Goal: Transaction & Acquisition: Purchase product/service

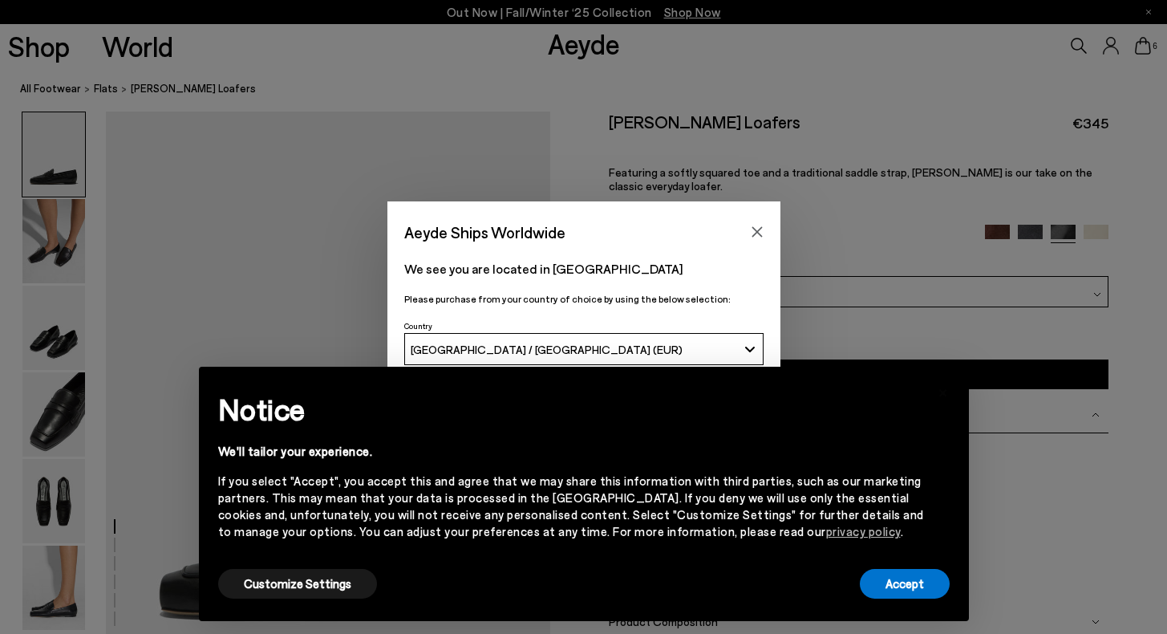
scroll to position [27, 0]
click at [884, 591] on button "Accept" at bounding box center [905, 584] width 90 height 30
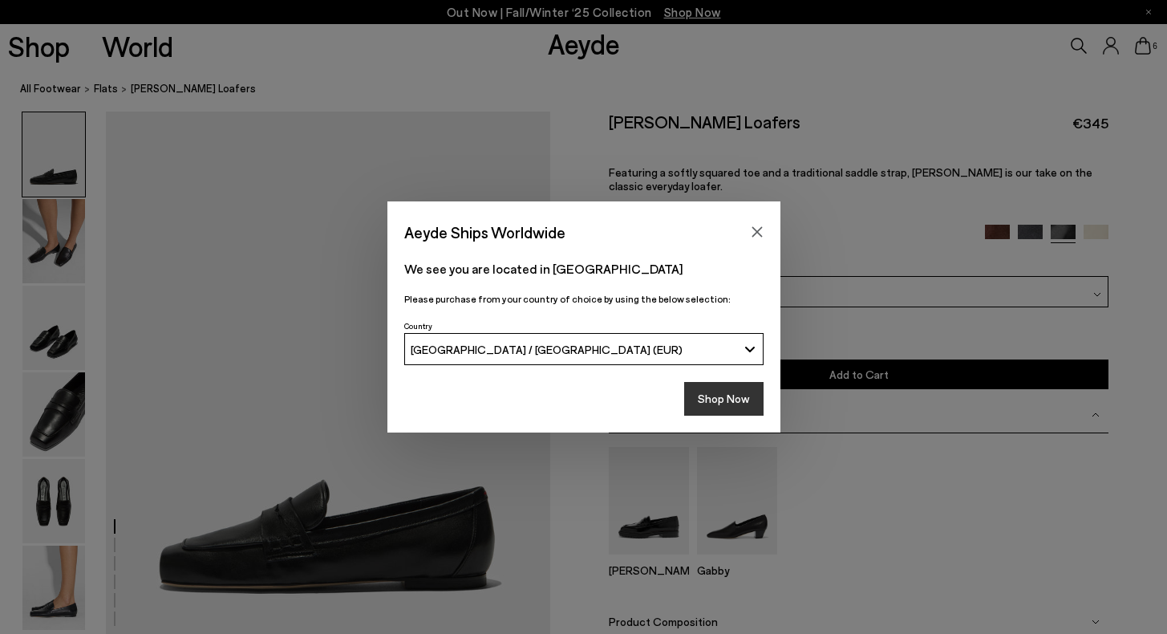
click at [733, 390] on button "Shop Now" at bounding box center [723, 399] width 79 height 34
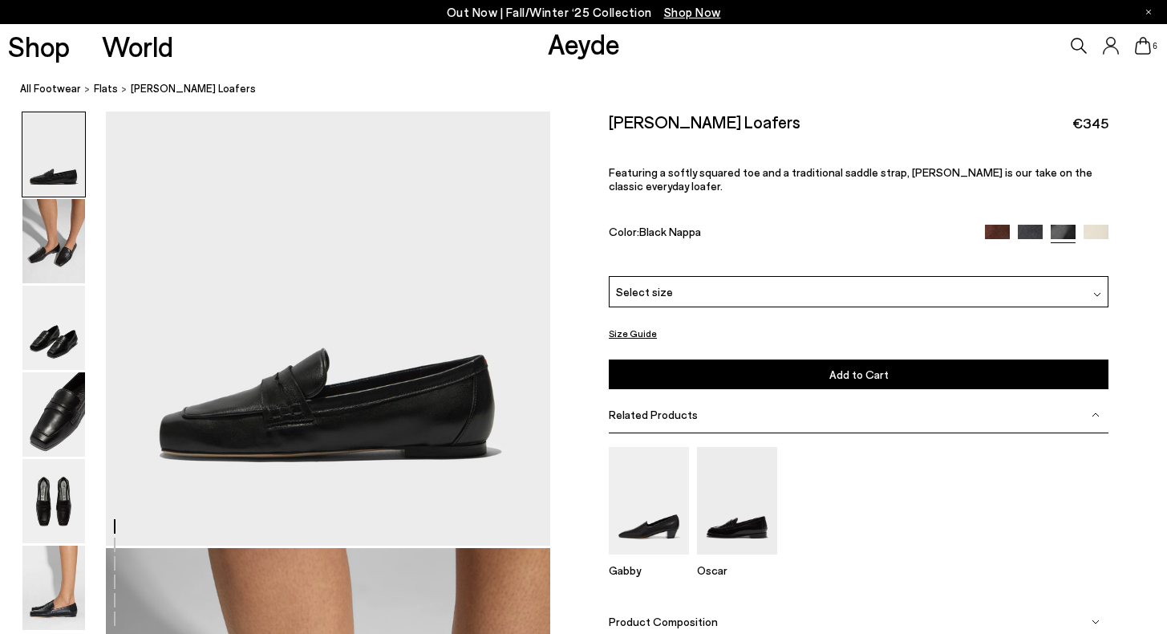
scroll to position [170, 0]
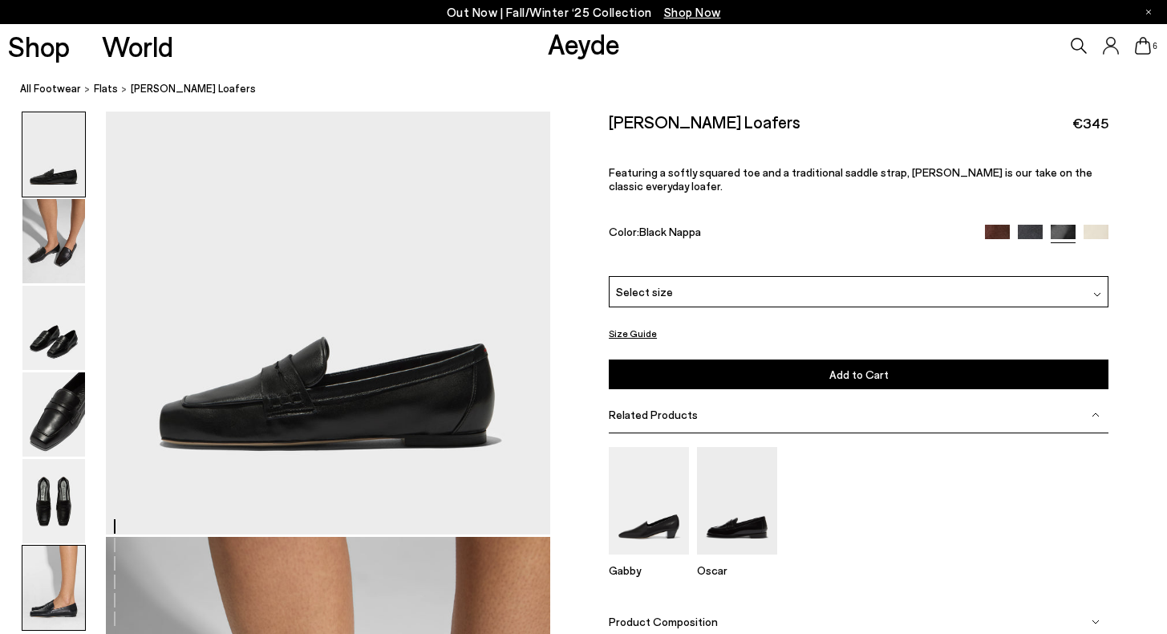
click at [81, 588] on img at bounding box center [53, 588] width 63 height 84
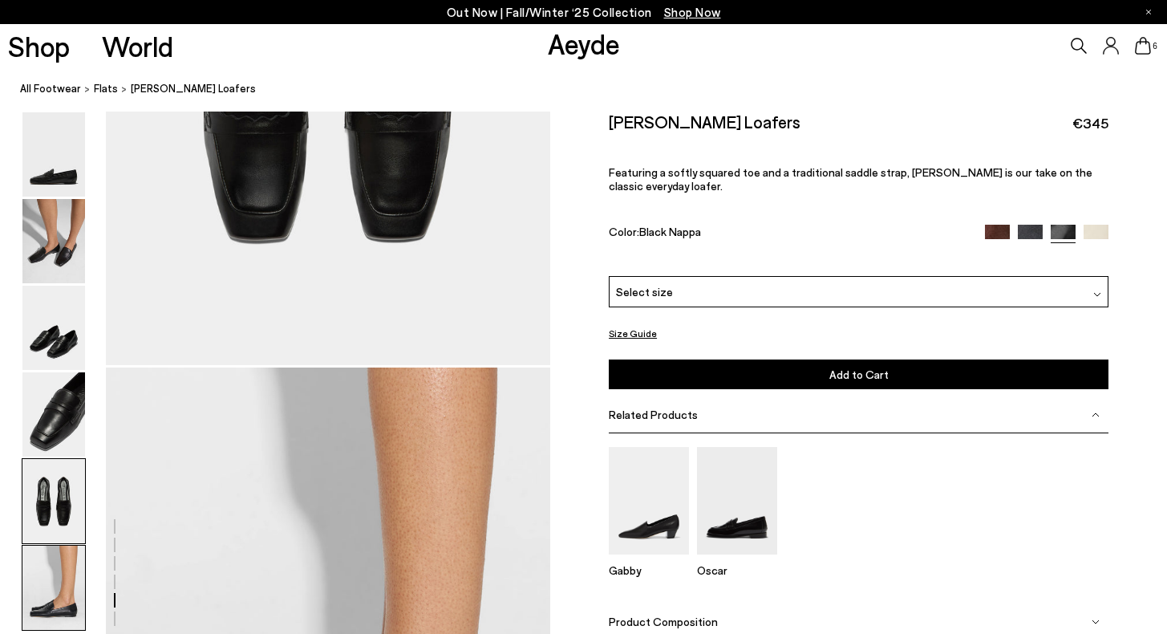
scroll to position [3088, 0]
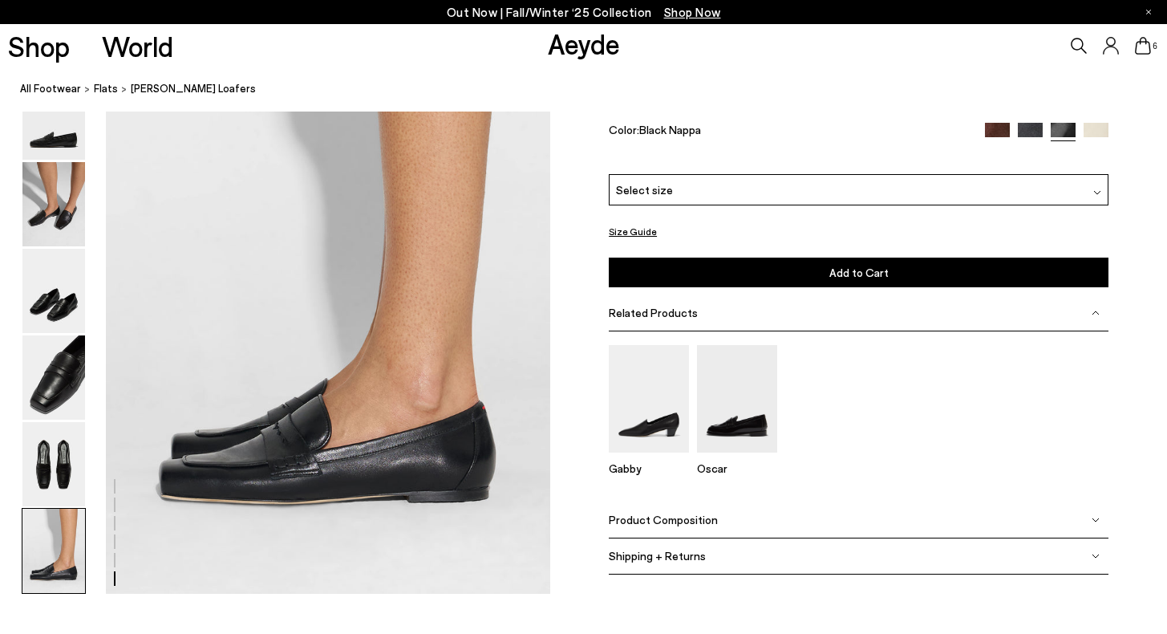
click at [707, 189] on div "Select size" at bounding box center [859, 189] width 500 height 31
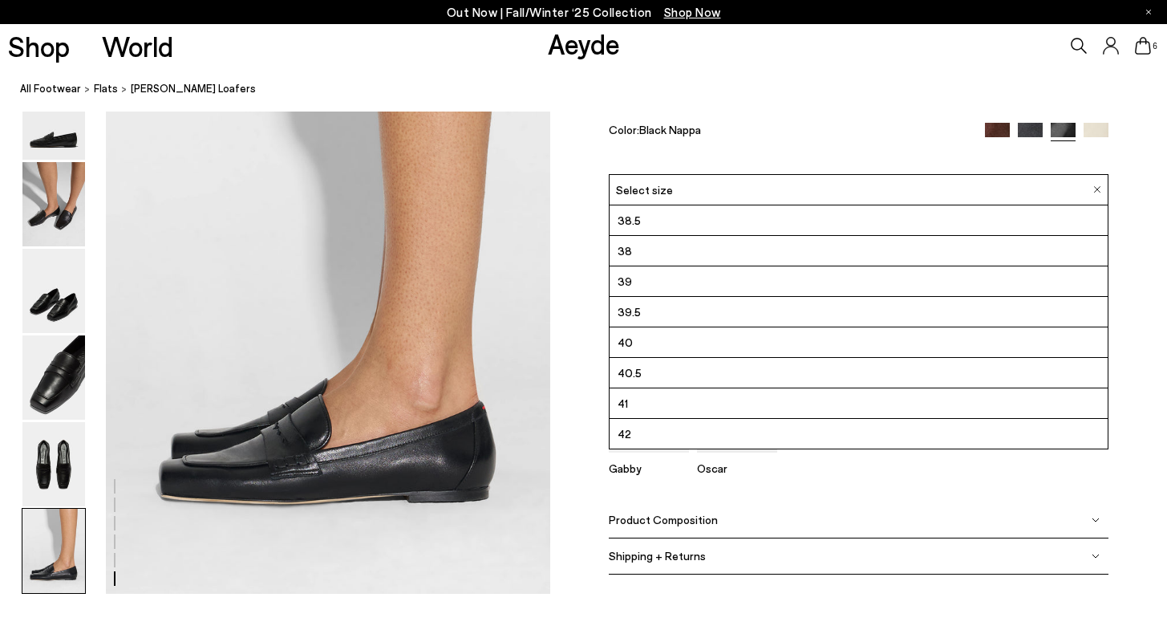
scroll to position [91, 0]
click at [681, 437] on li "42" at bounding box center [859, 434] width 498 height 30
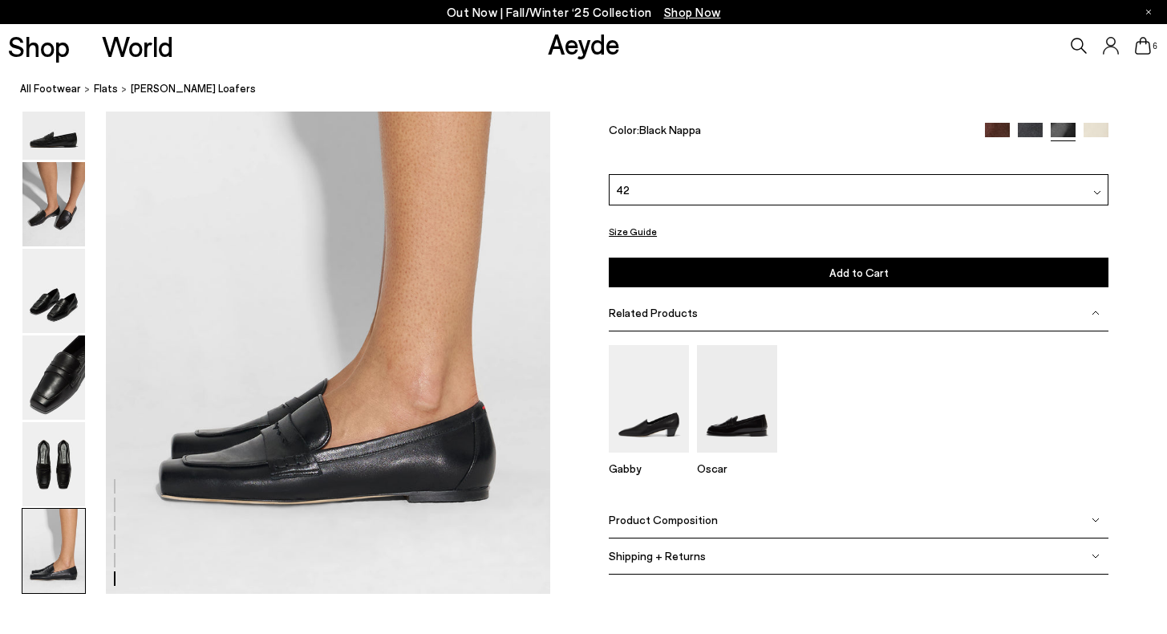
click at [689, 274] on button "Add to Cart Select a Size First" at bounding box center [859, 273] width 500 height 30
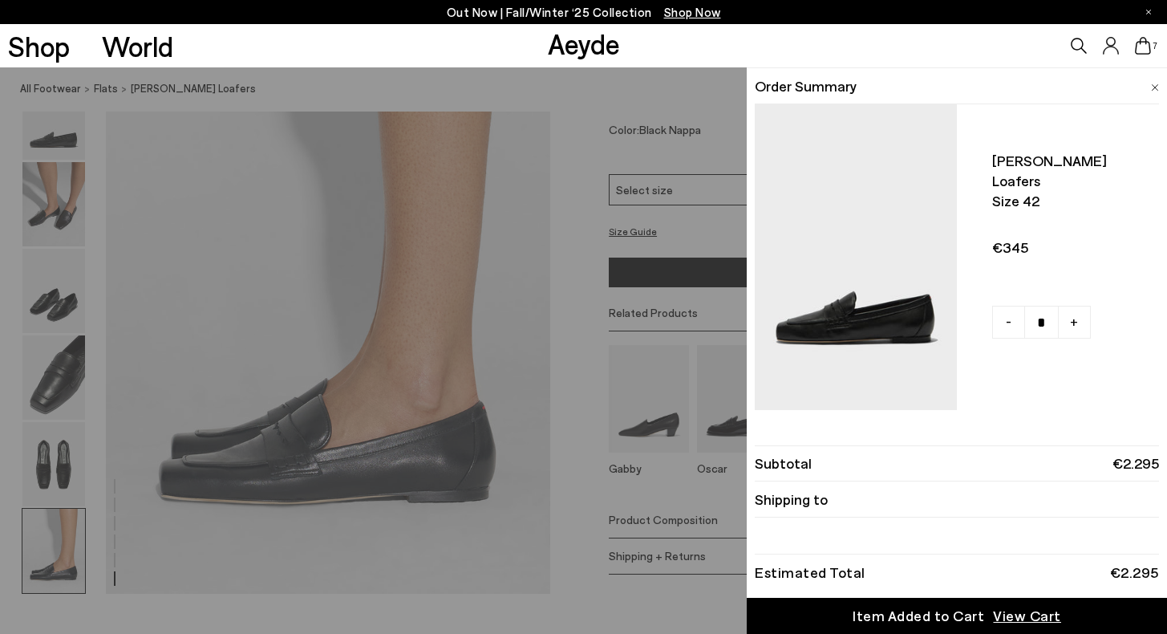
click at [46, 465] on div "Quick Add Color Size View Details Order Summary Lana moccasin loafers Size 42 -…" at bounding box center [583, 350] width 1167 height 566
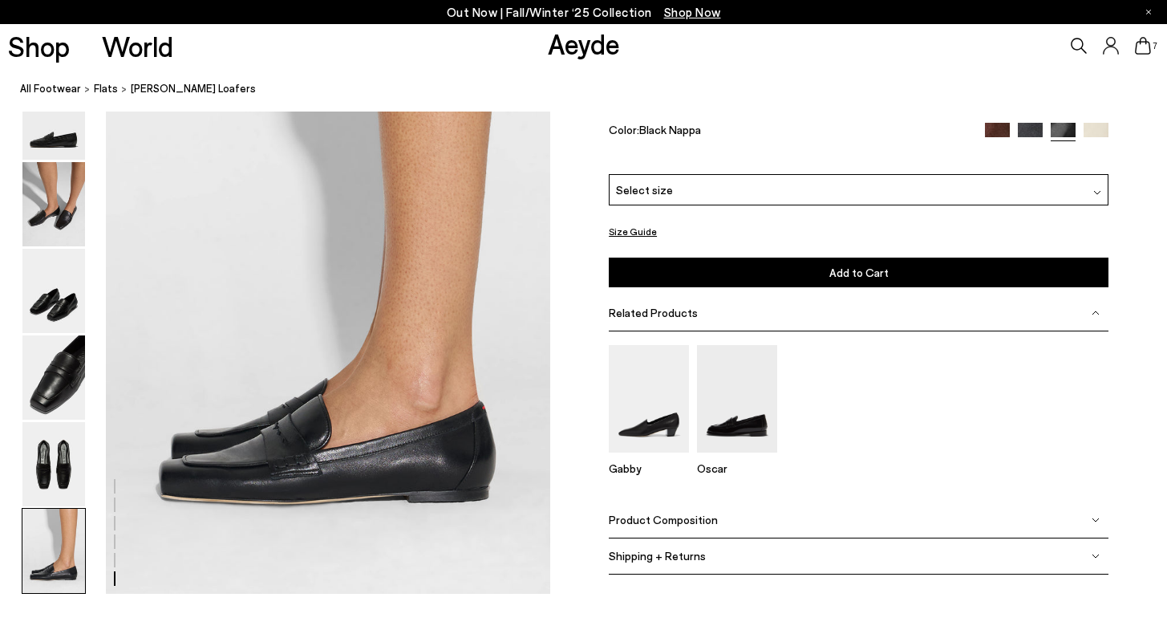
click at [46, 465] on img at bounding box center [53, 464] width 63 height 84
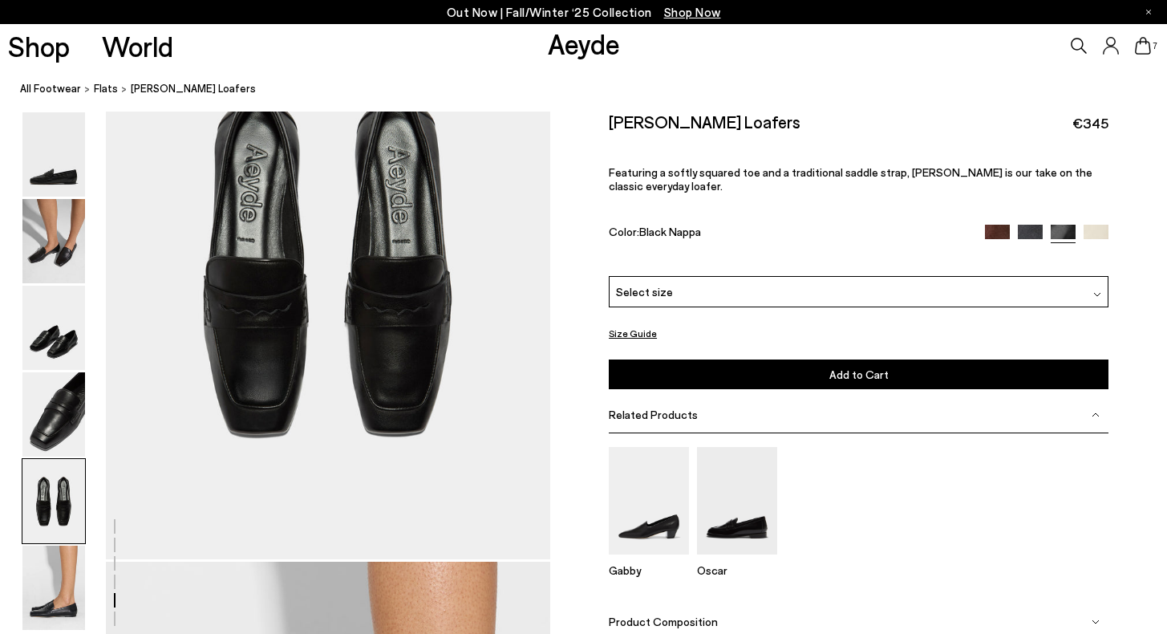
scroll to position [2382, 0]
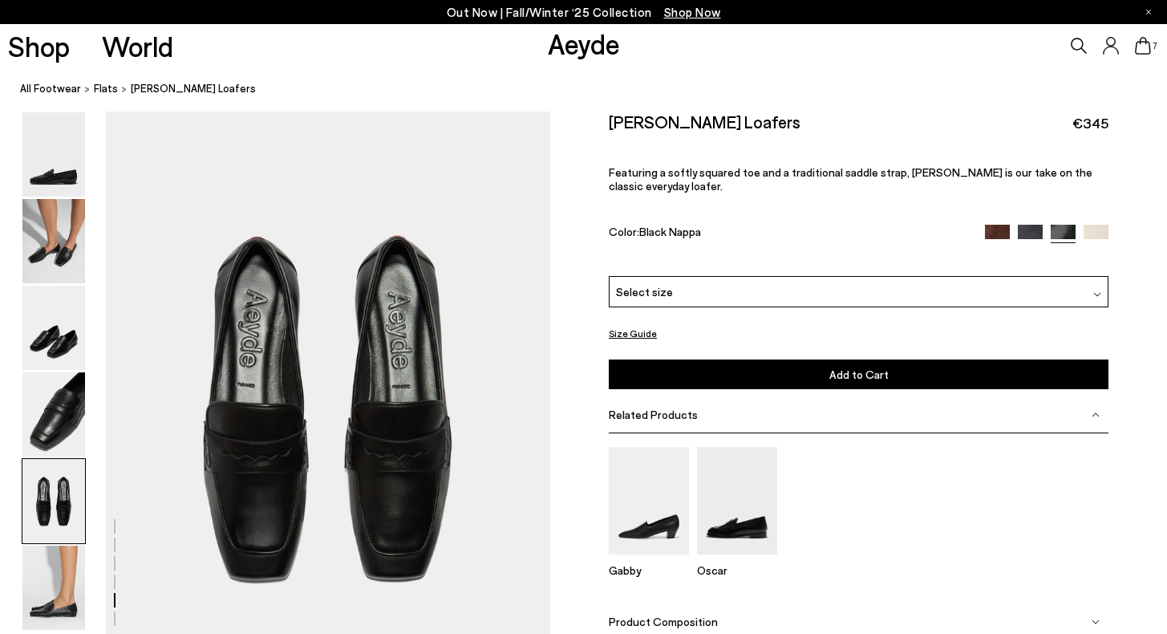
click at [1028, 225] on img at bounding box center [1030, 237] width 25 height 25
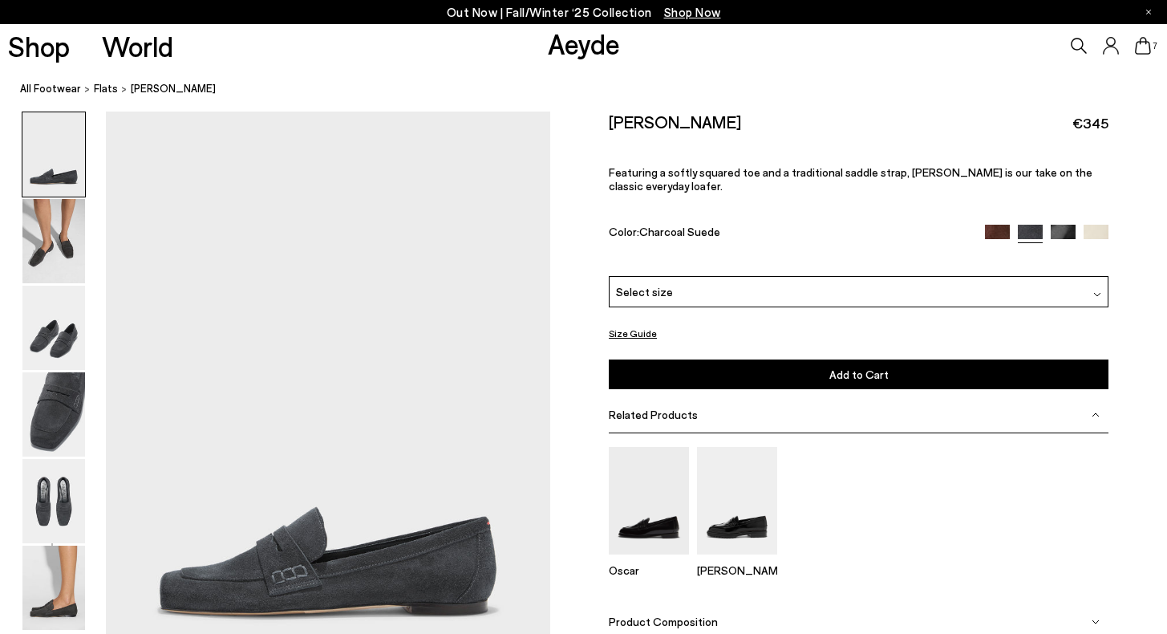
scroll to position [21, 0]
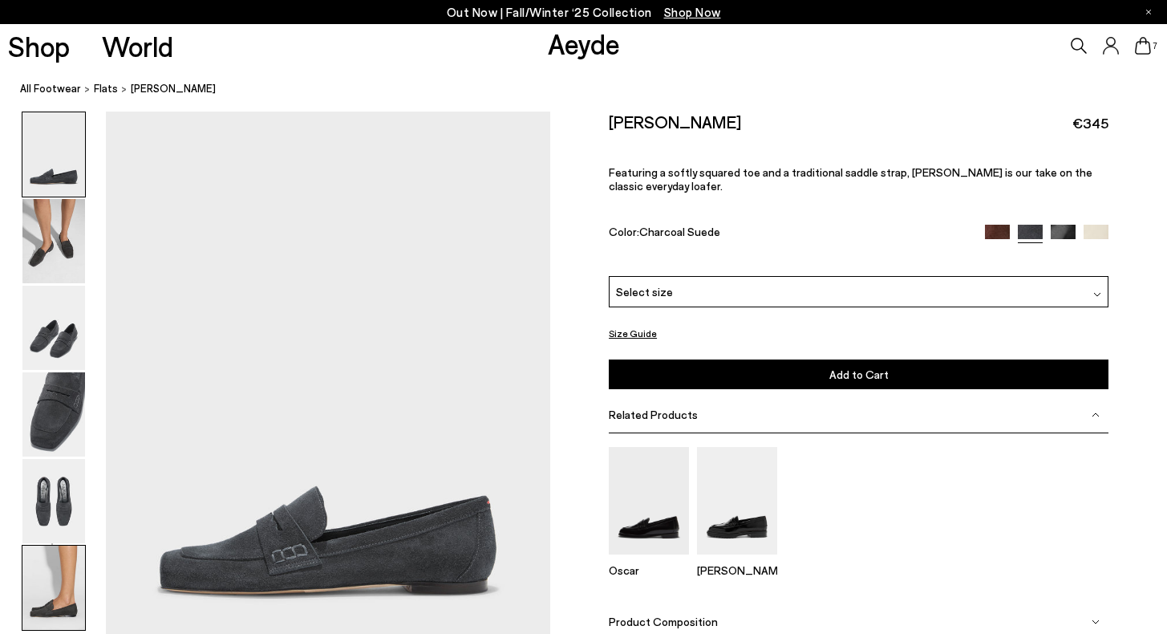
click at [71, 602] on img at bounding box center [53, 588] width 63 height 84
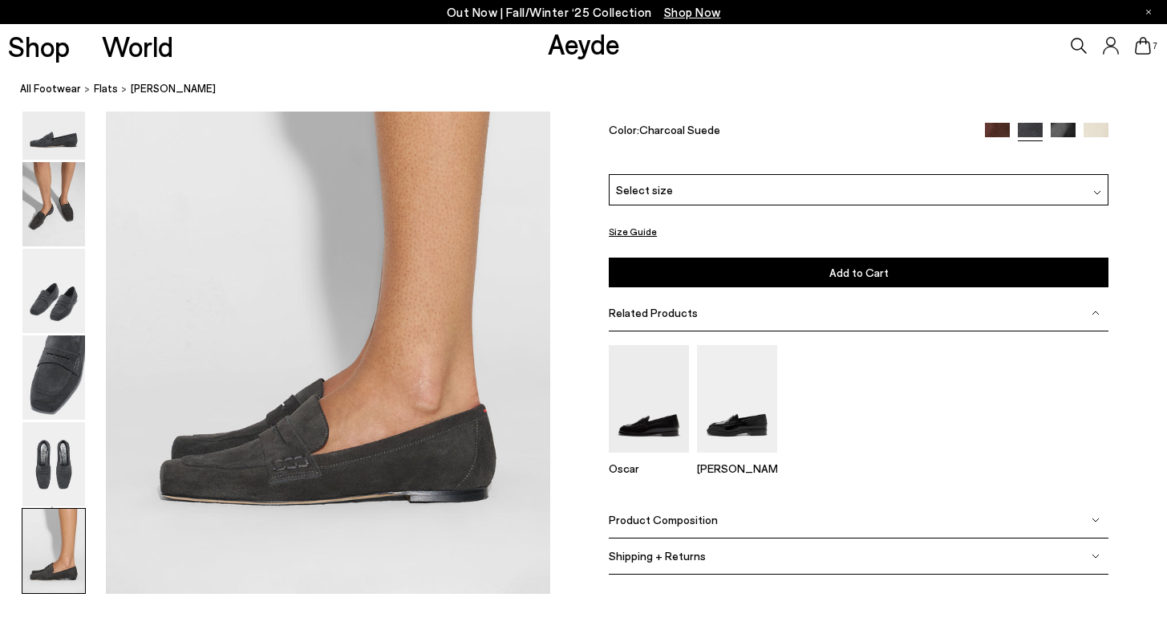
click at [642, 184] on span "Select size" at bounding box center [644, 189] width 57 height 17
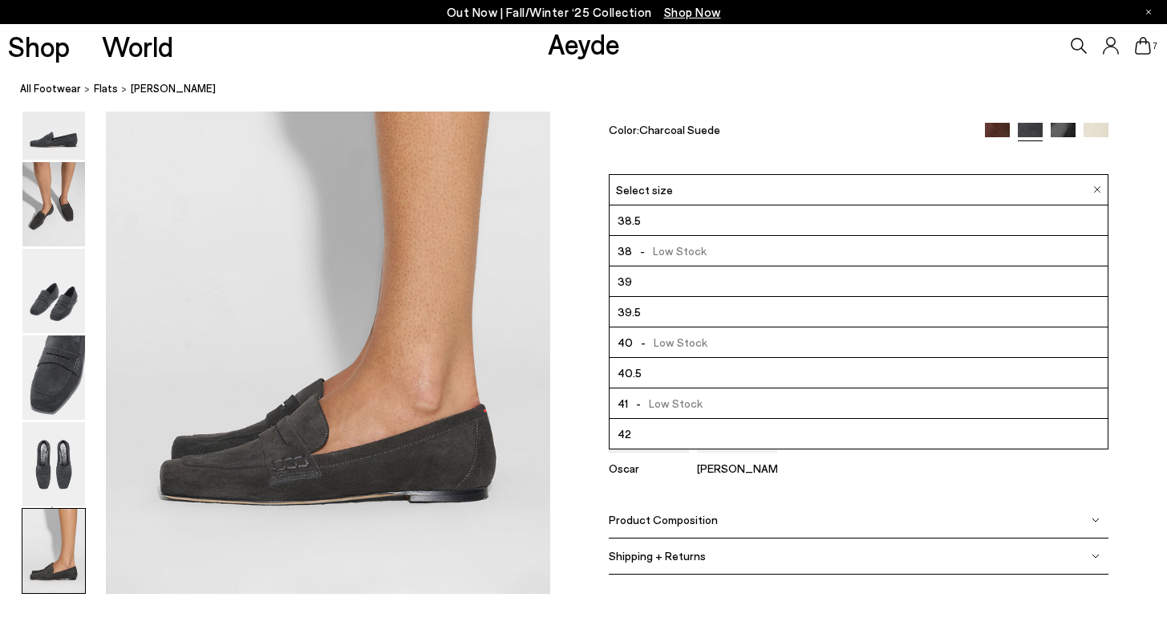
scroll to position [91, 0]
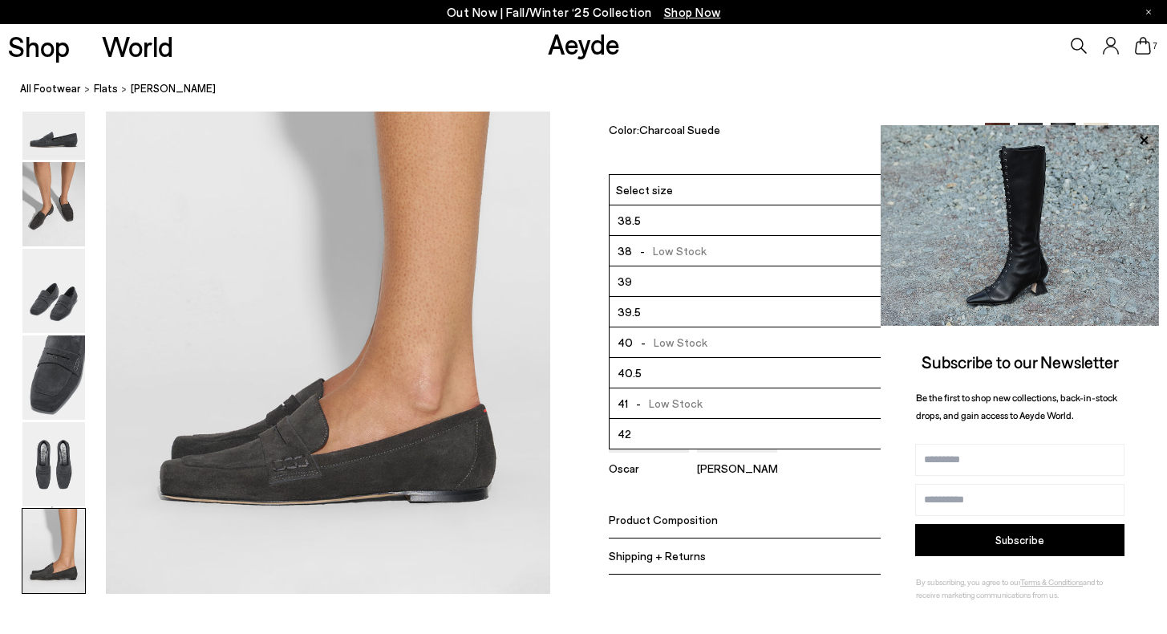
click at [1098, 113] on div "[PERSON_NAME] €345 Featuring a softly squared toe and a traditional saddle stra…" at bounding box center [859, 92] width 500 height 164
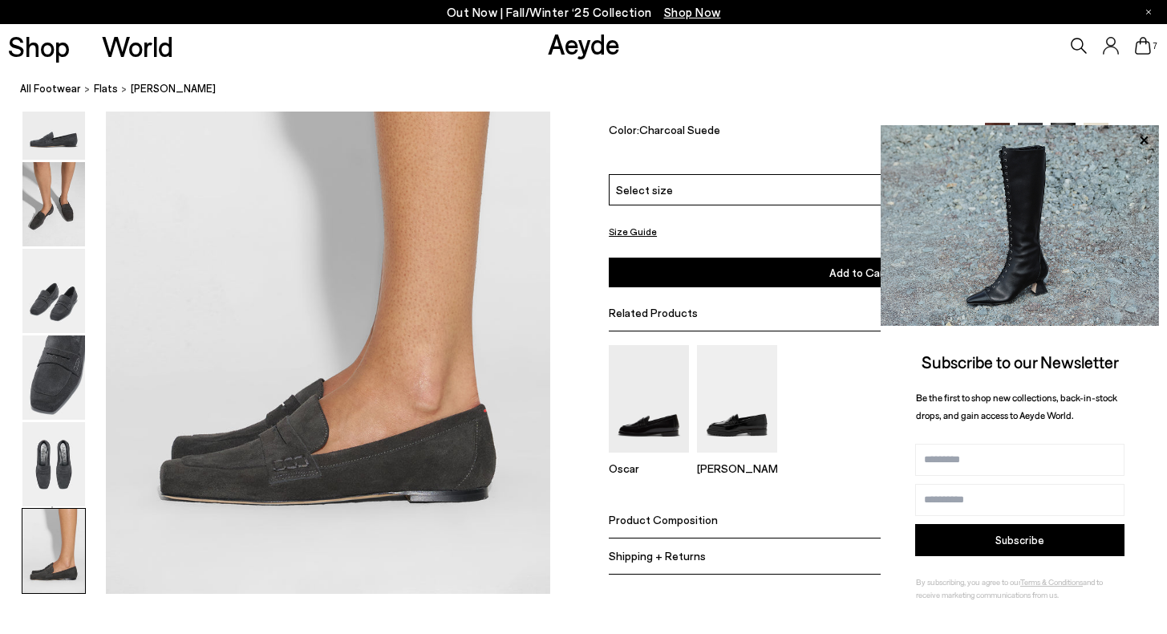
click at [1094, 124] on img at bounding box center [1096, 136] width 25 height 25
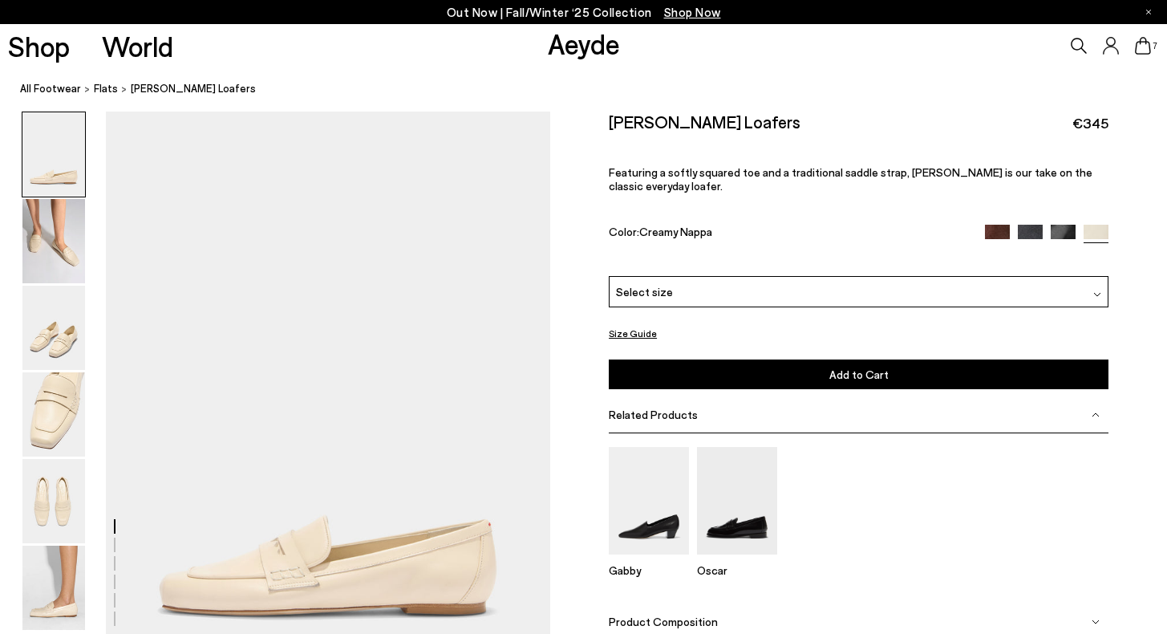
click at [843, 278] on div "Select size" at bounding box center [859, 291] width 500 height 31
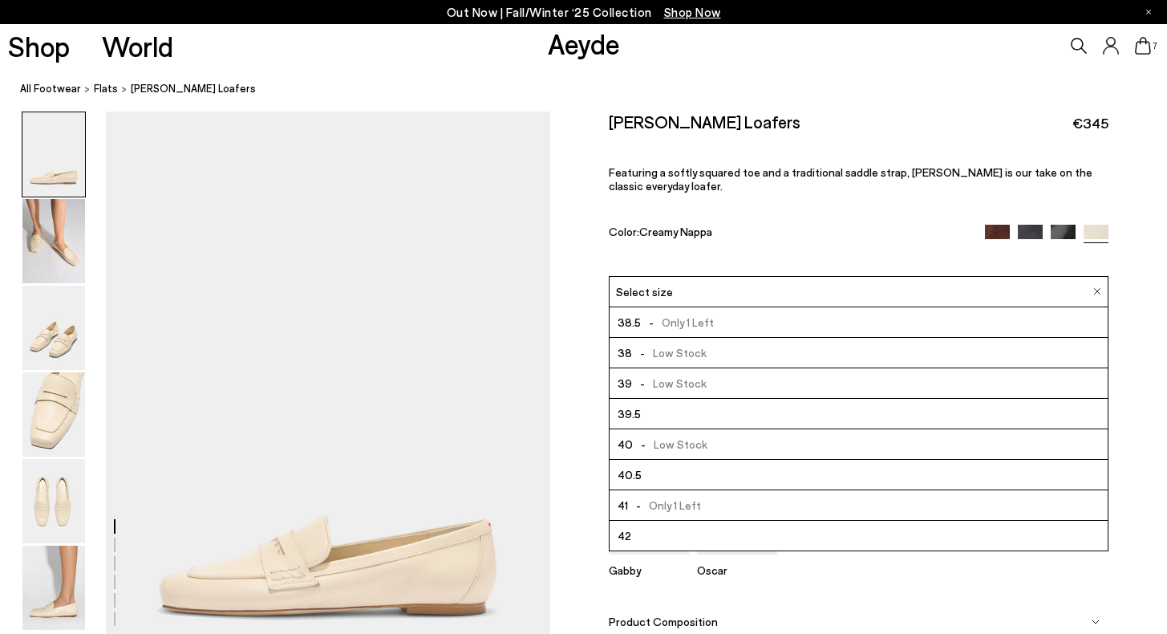
scroll to position [91, 0]
click at [1005, 225] on img at bounding box center [997, 237] width 25 height 25
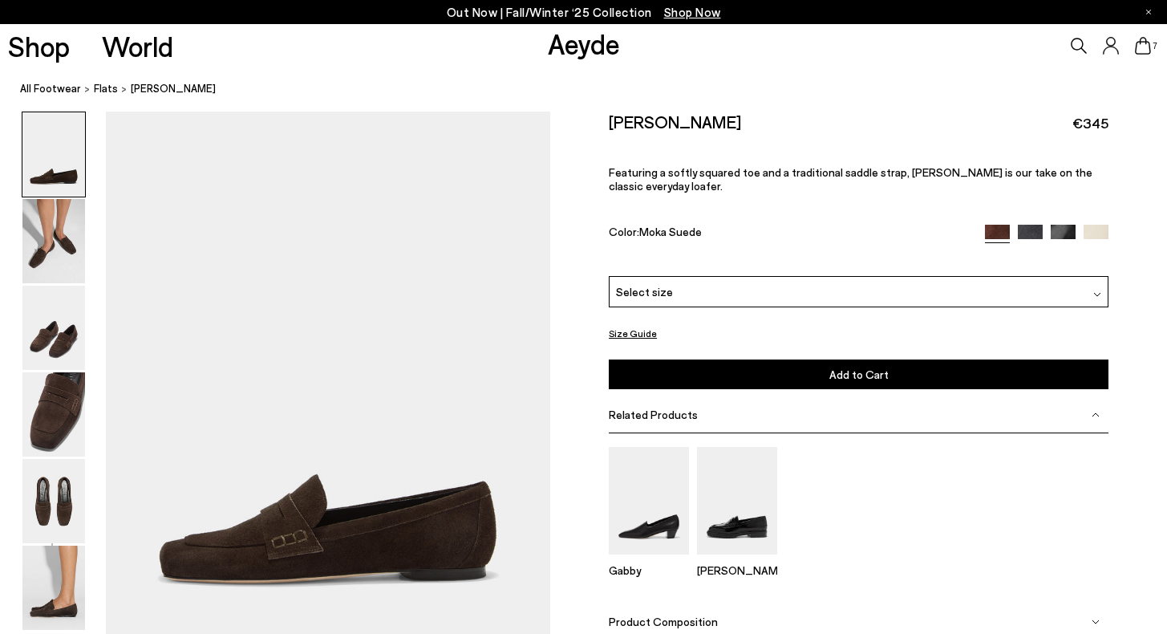
scroll to position [43, 0]
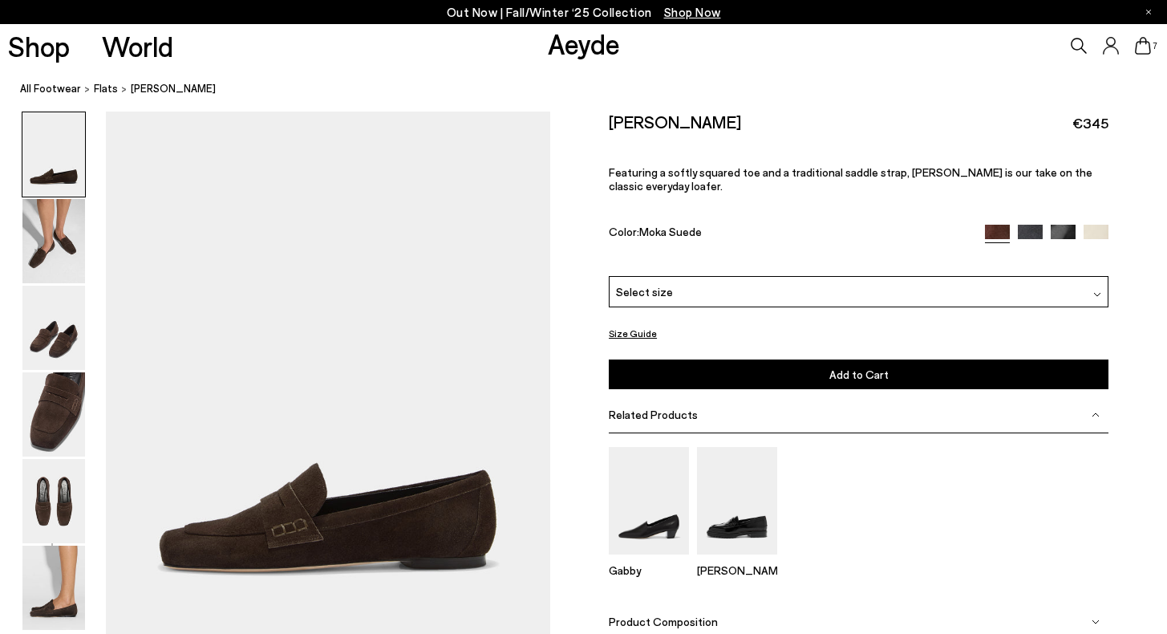
click at [863, 278] on div "Select size" at bounding box center [859, 290] width 500 height 31
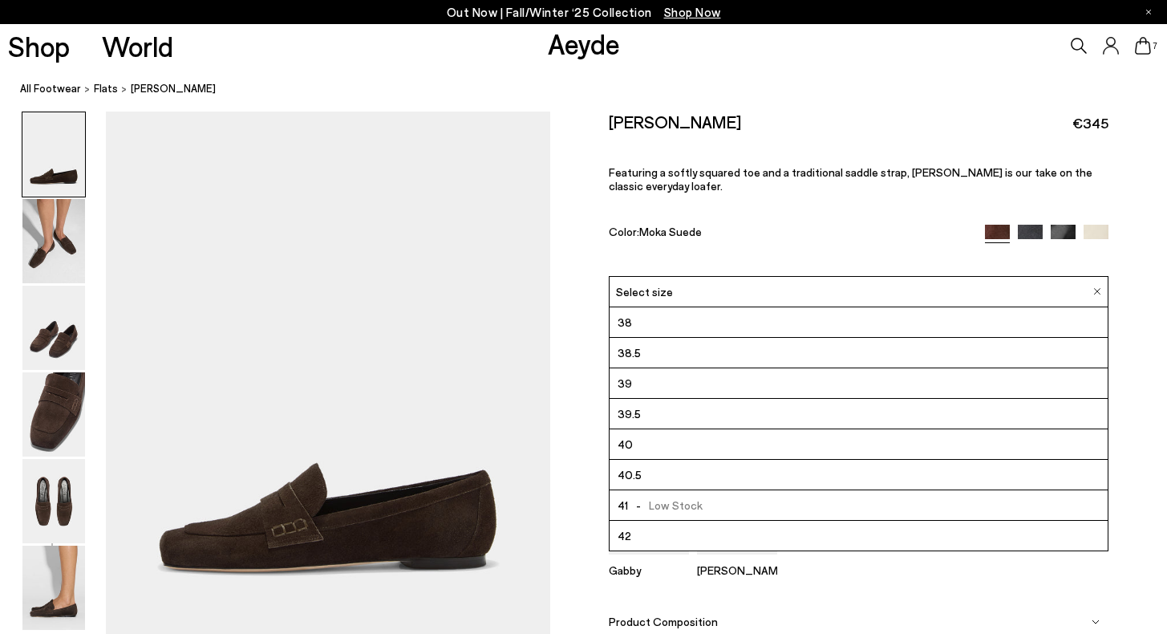
scroll to position [91, 0]
click at [688, 530] on li "42" at bounding box center [859, 535] width 498 height 30
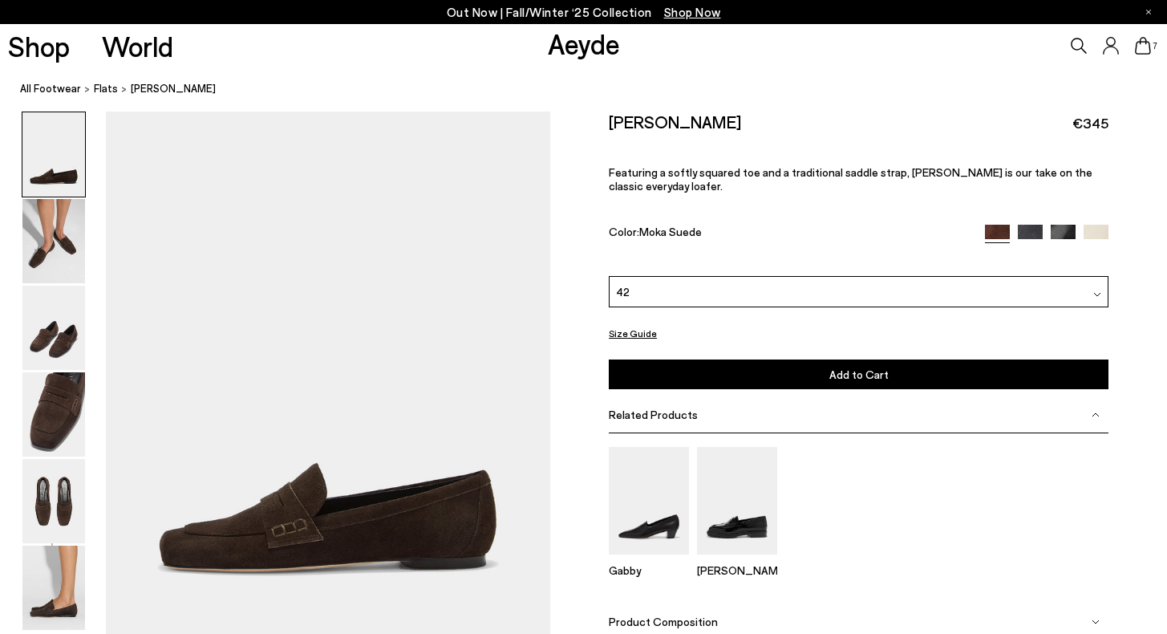
click at [705, 359] on button "Add to Cart Select a Size First" at bounding box center [859, 374] width 500 height 30
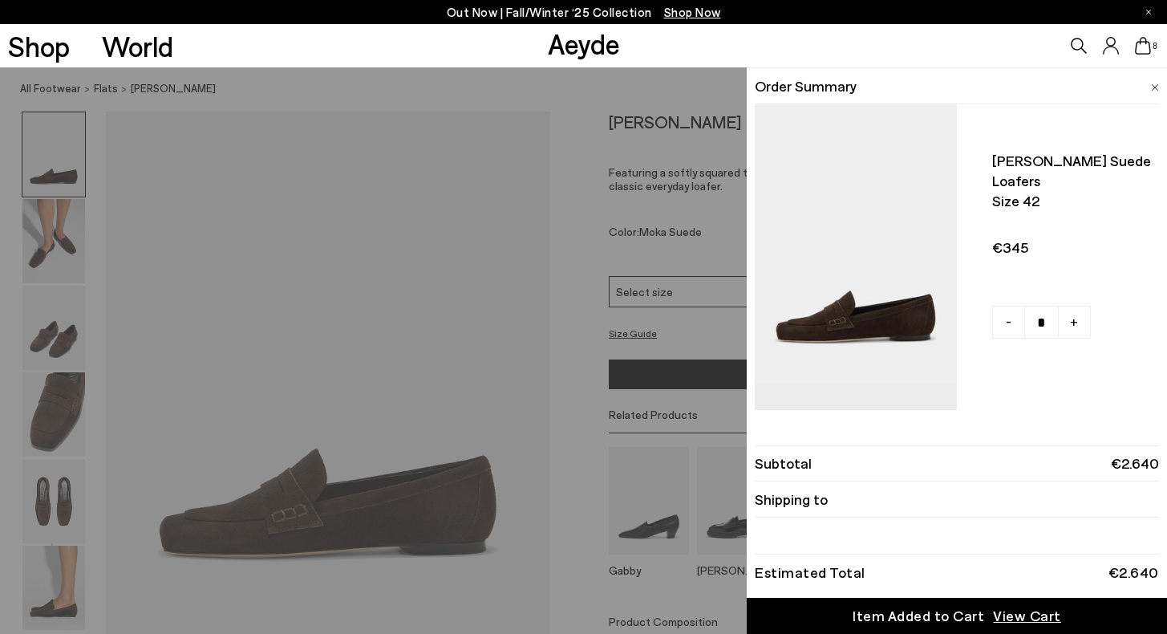
scroll to position [67, 0]
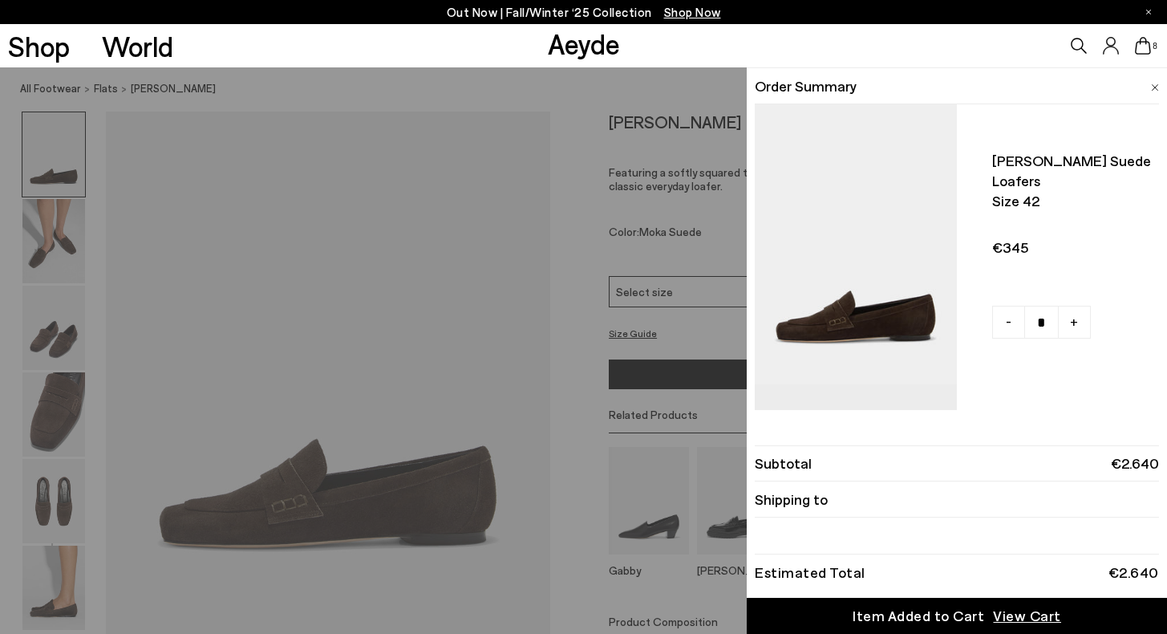
click at [660, 240] on div "Quick Add Color Size View Details Order Summary Lana suede loafers Size 42" at bounding box center [583, 350] width 1167 height 566
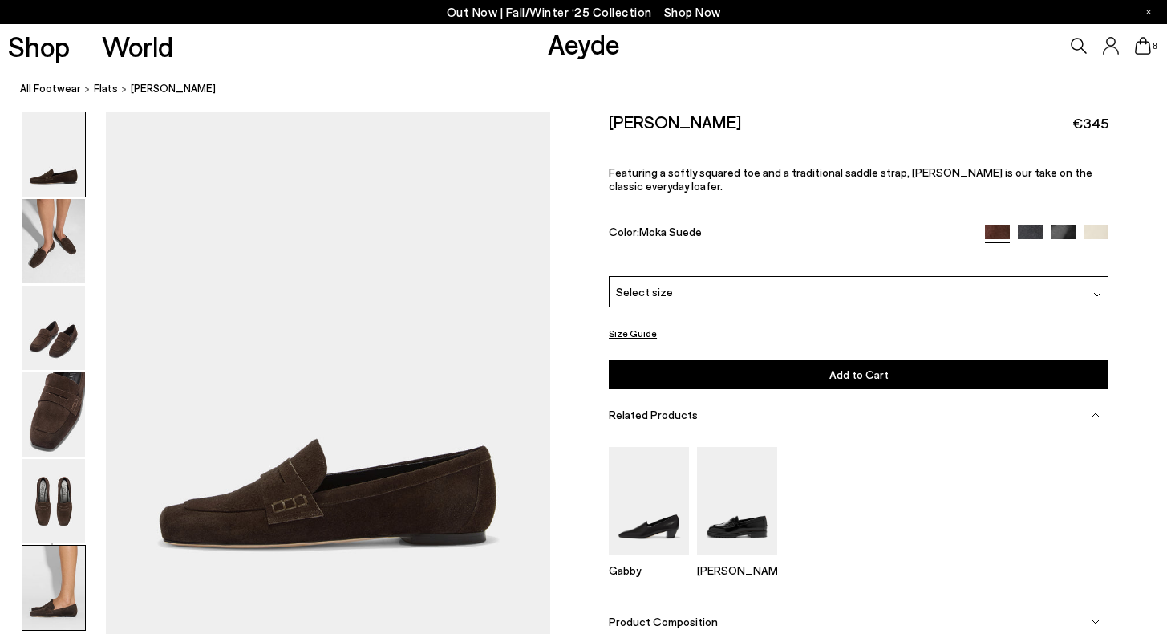
click at [50, 616] on img at bounding box center [53, 588] width 63 height 84
